Goal: Navigation & Orientation: Find specific page/section

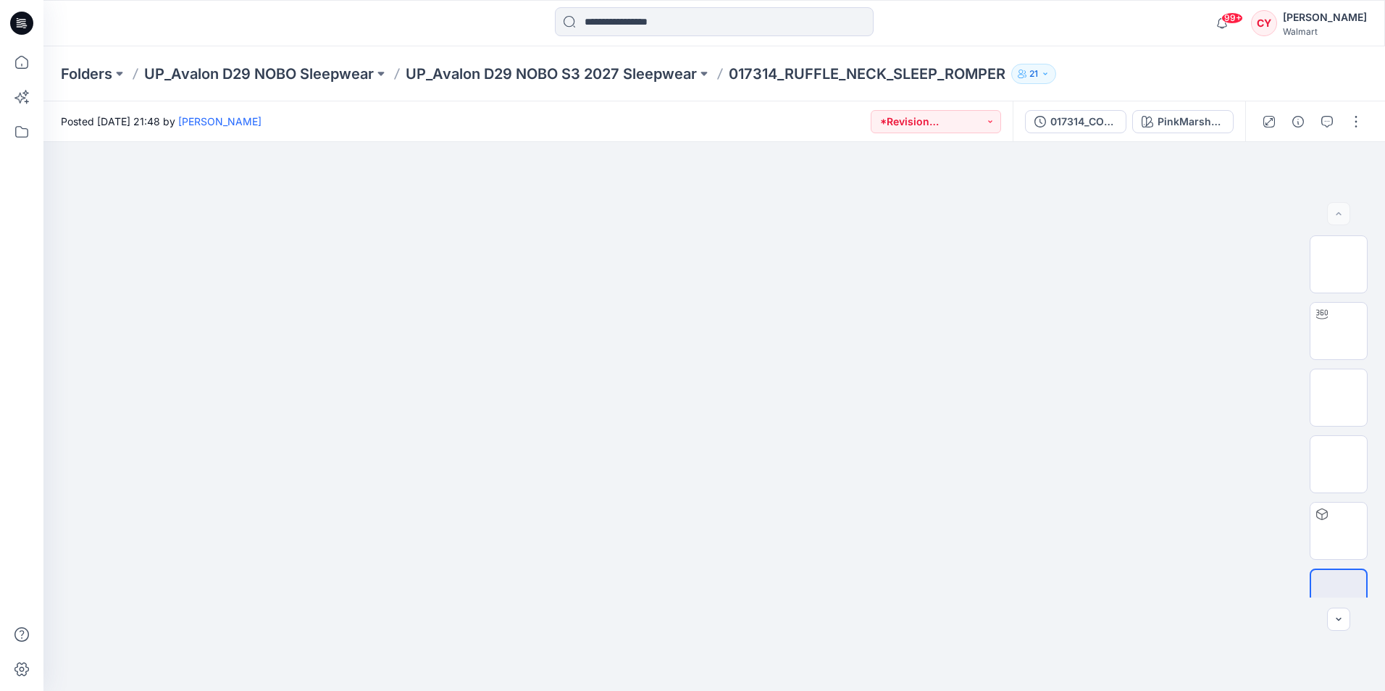
click at [528, 75] on p "UP_Avalon D29 NOBO S3 2027 Sleepwear" at bounding box center [551, 74] width 291 height 20
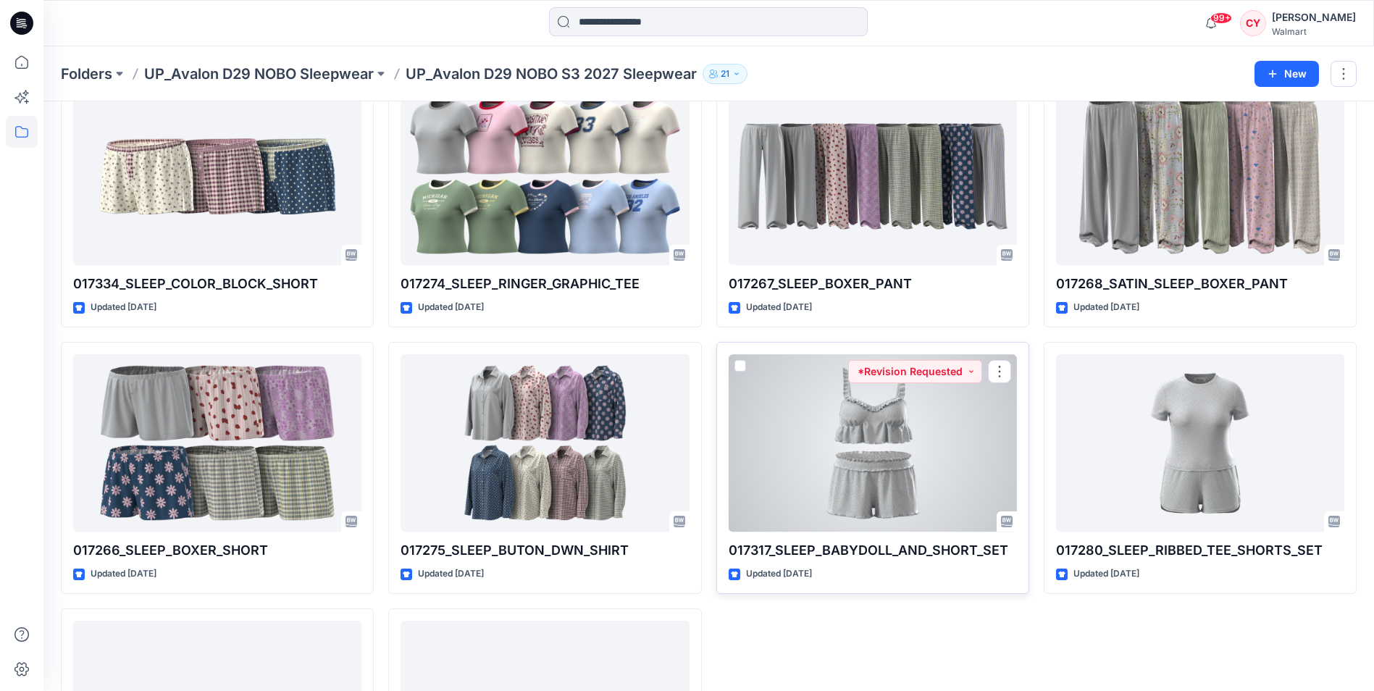
scroll to position [807, 0]
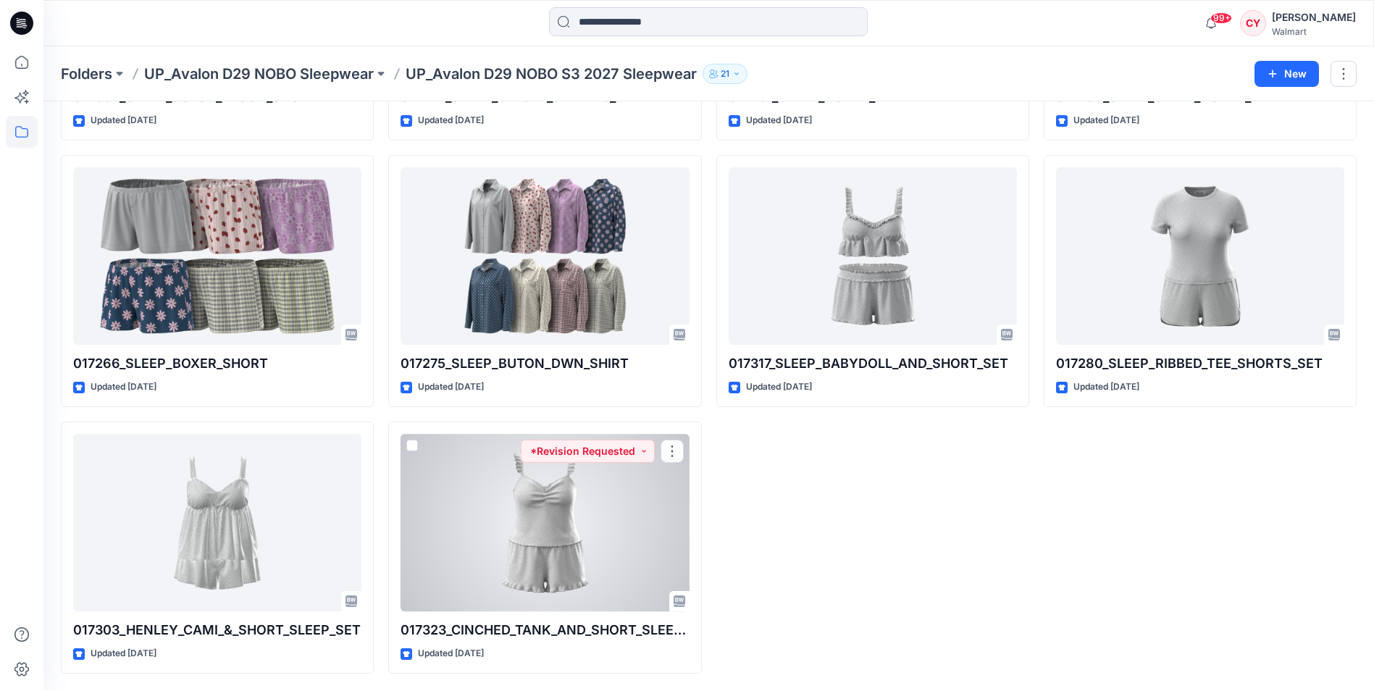
click at [568, 482] on div at bounding box center [545, 522] width 288 height 177
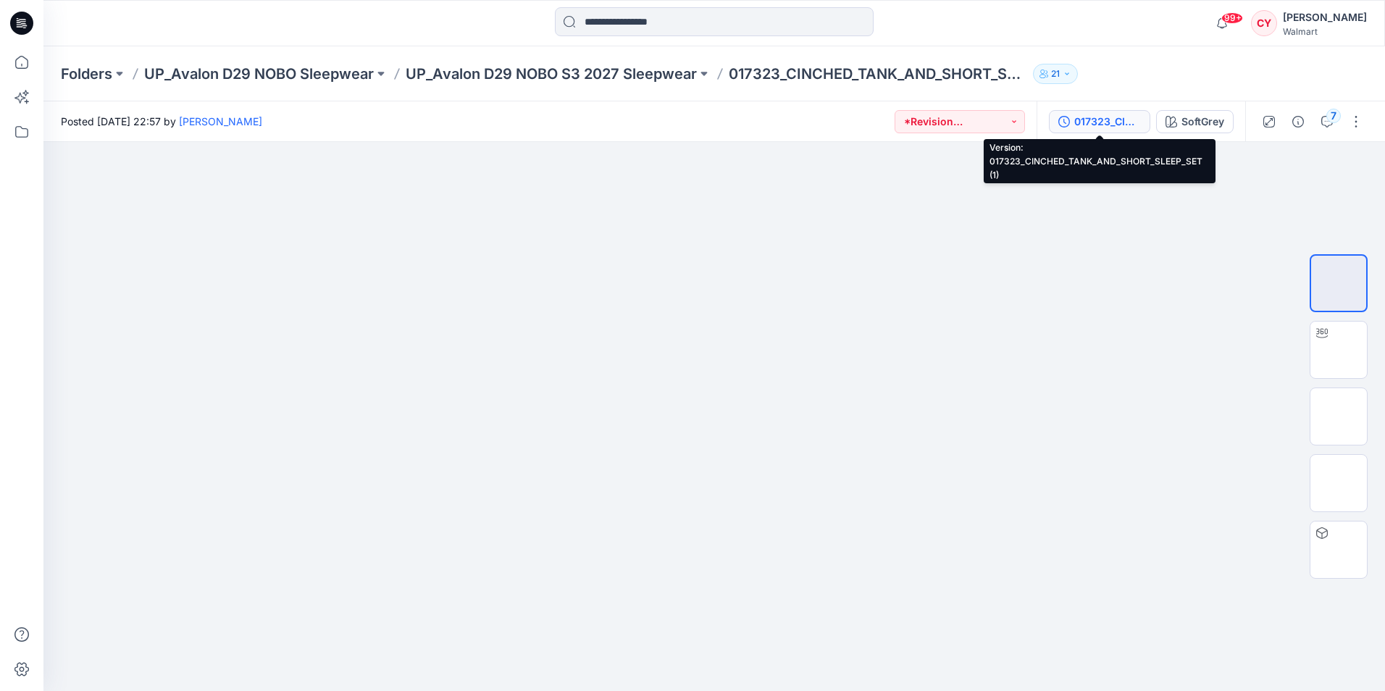
click at [1108, 121] on div "017323_CINCHED_TANK_AND_SHORT_SLEEP_SET (1)" at bounding box center [1107, 122] width 67 height 16
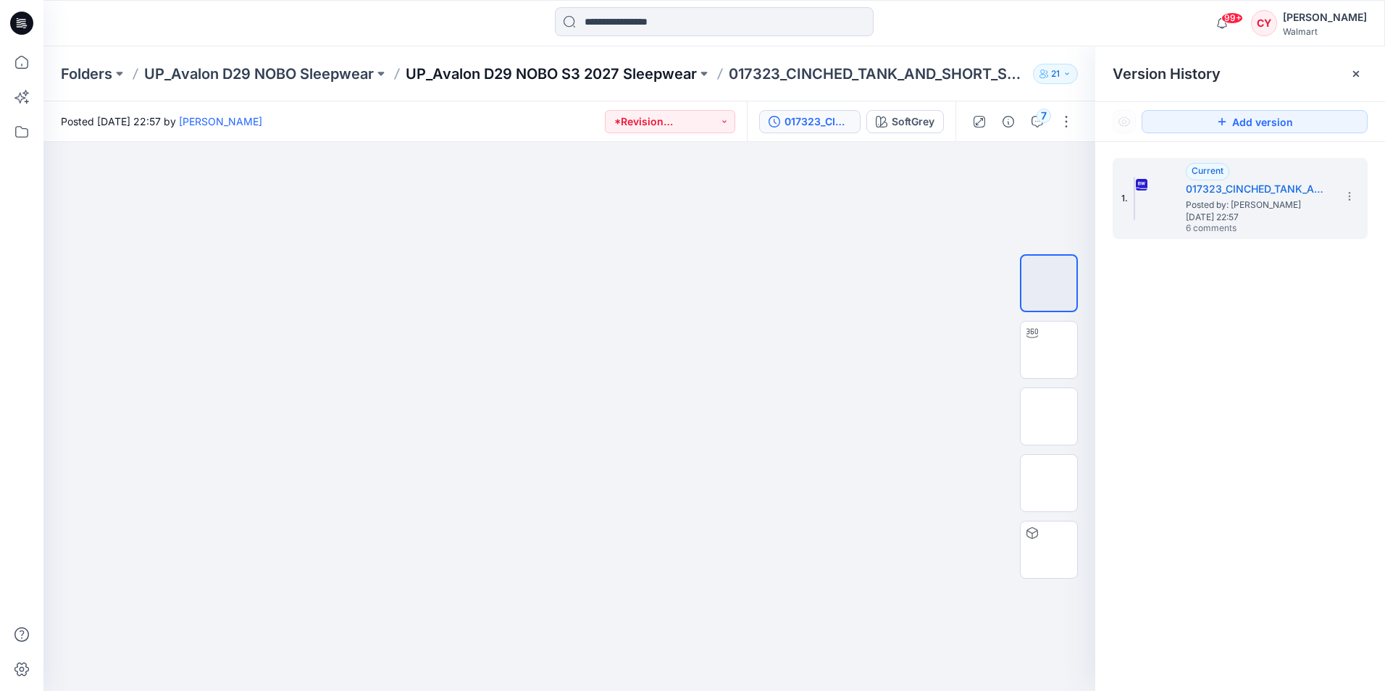
click at [526, 82] on p "UP_Avalon D29 NOBO S3 2027 Sleepwear" at bounding box center [551, 74] width 291 height 20
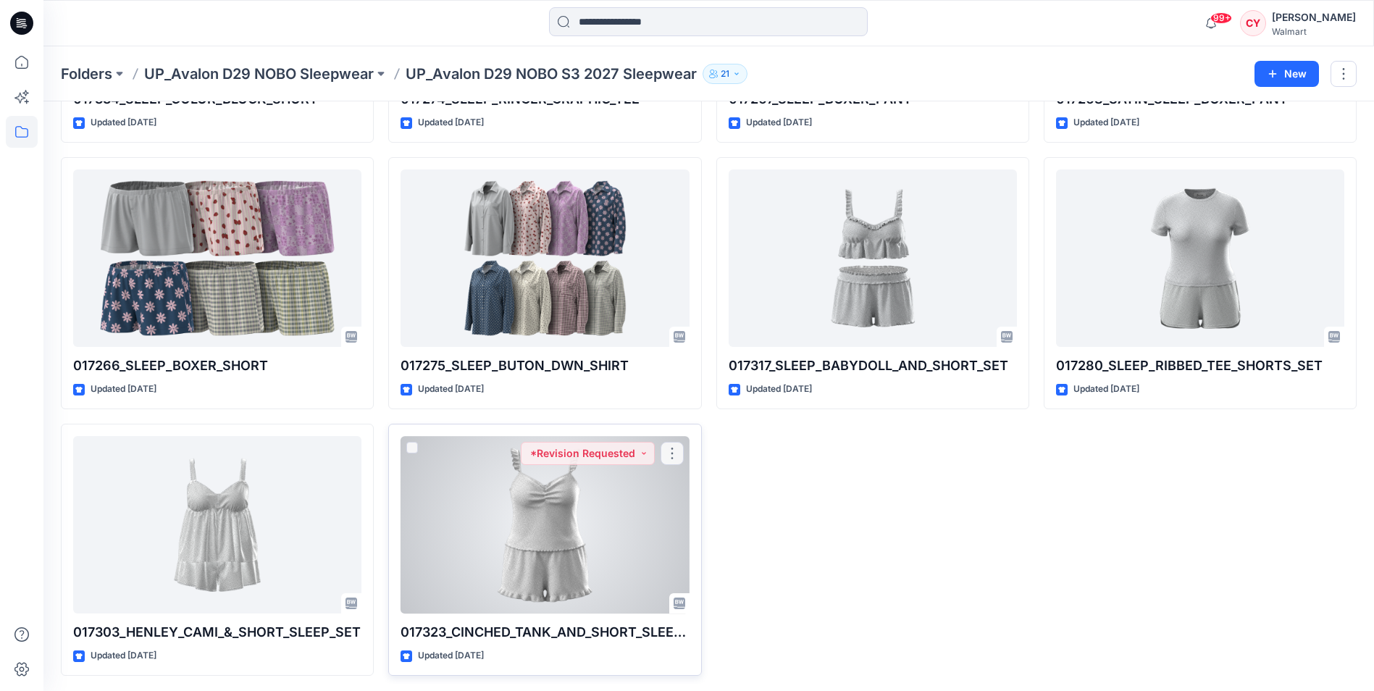
scroll to position [807, 0]
